Goal: Navigation & Orientation: Find specific page/section

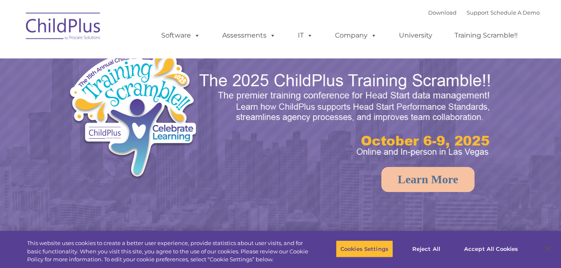
select select "MEDIUM"
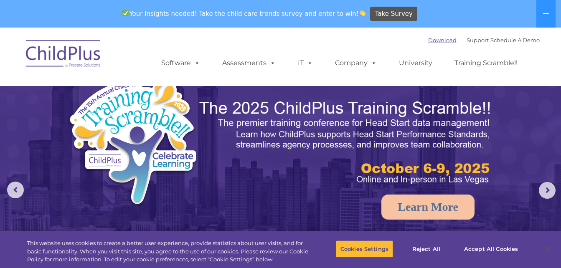
click at [437, 40] on link "Download" at bounding box center [442, 40] width 28 height 7
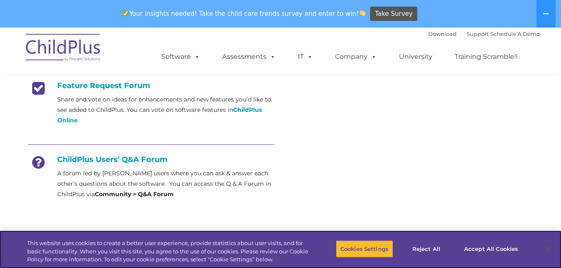
scroll to position [351, 0]
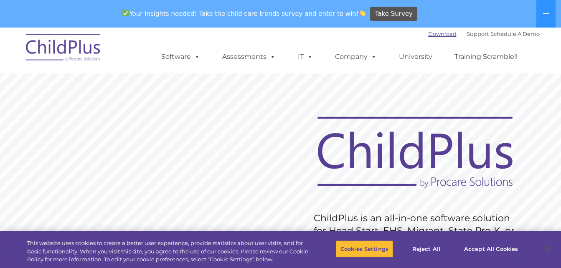
click at [430, 35] on link "Download" at bounding box center [442, 33] width 28 height 7
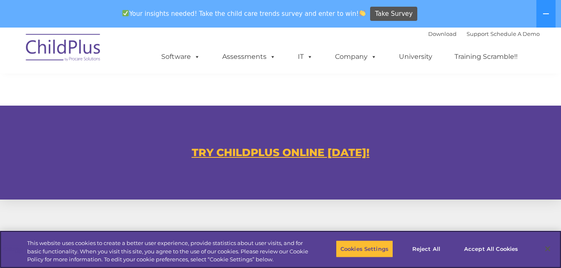
scroll to position [470, 0]
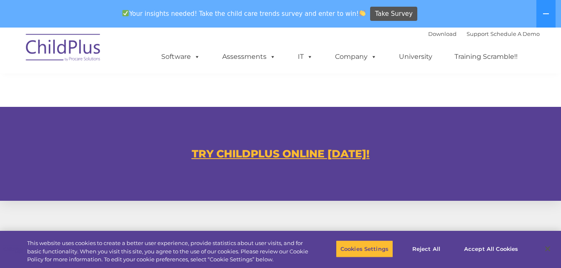
click at [317, 154] on u "TRY CHILDPLUS ONLINE TODAY!" at bounding box center [281, 153] width 178 height 13
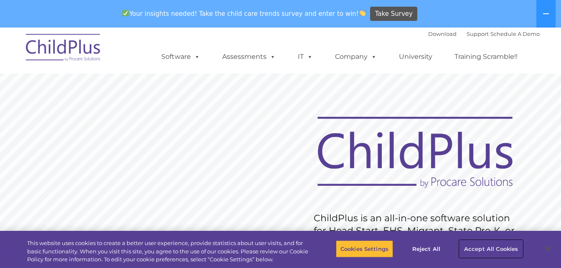
click at [486, 250] on button "Accept All Cookies" at bounding box center [490, 249] width 63 height 18
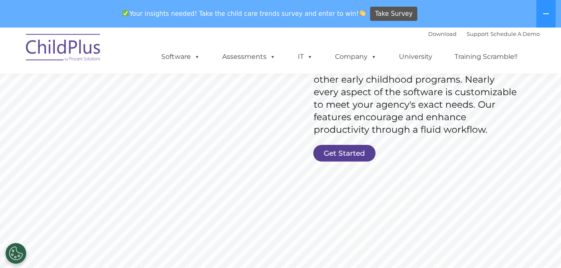
scroll to position [187, 0]
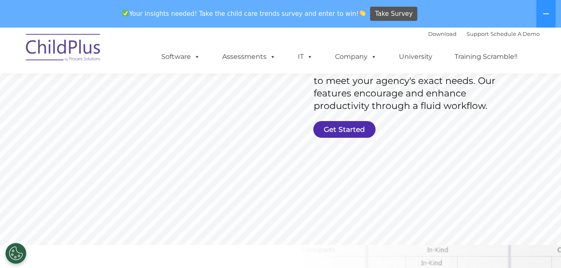
click at [365, 128] on link "Get Started" at bounding box center [344, 129] width 62 height 17
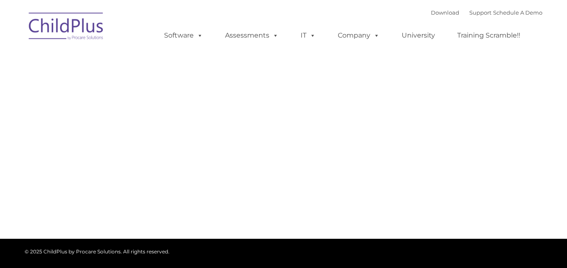
type input ""
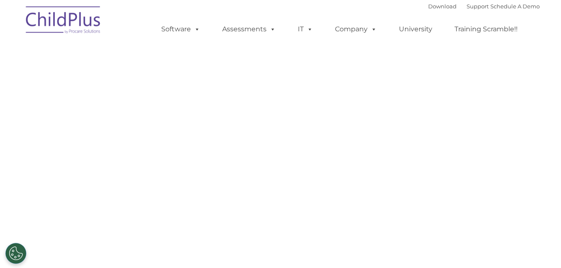
select select "MEDIUM"
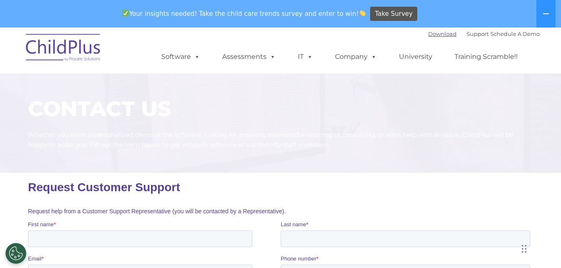
click at [428, 35] on link "Download" at bounding box center [442, 33] width 28 height 7
